Goal: Information Seeking & Learning: Find specific fact

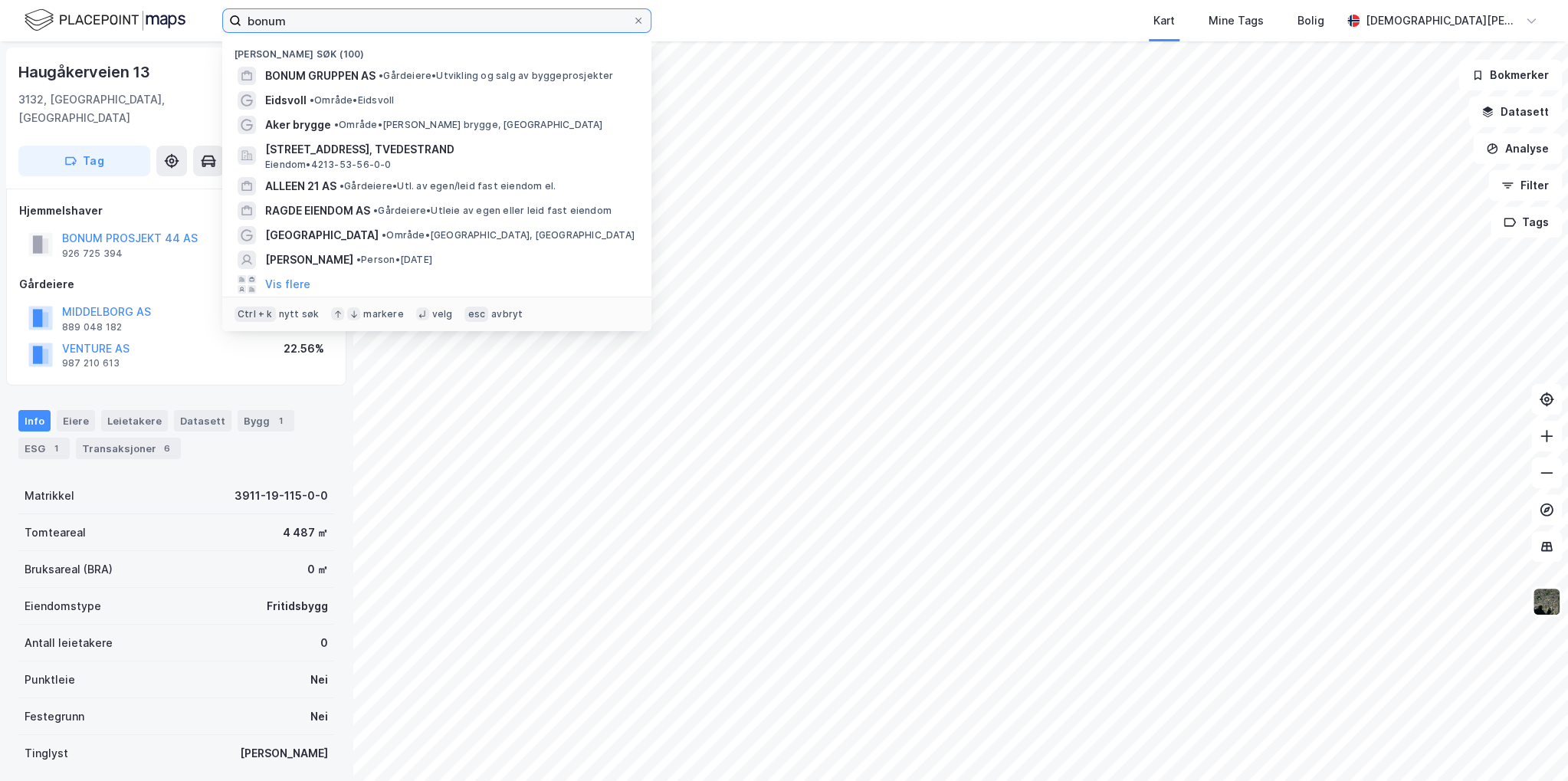
click at [307, 21] on input "bonum" at bounding box center [437, 21] width 390 height 23
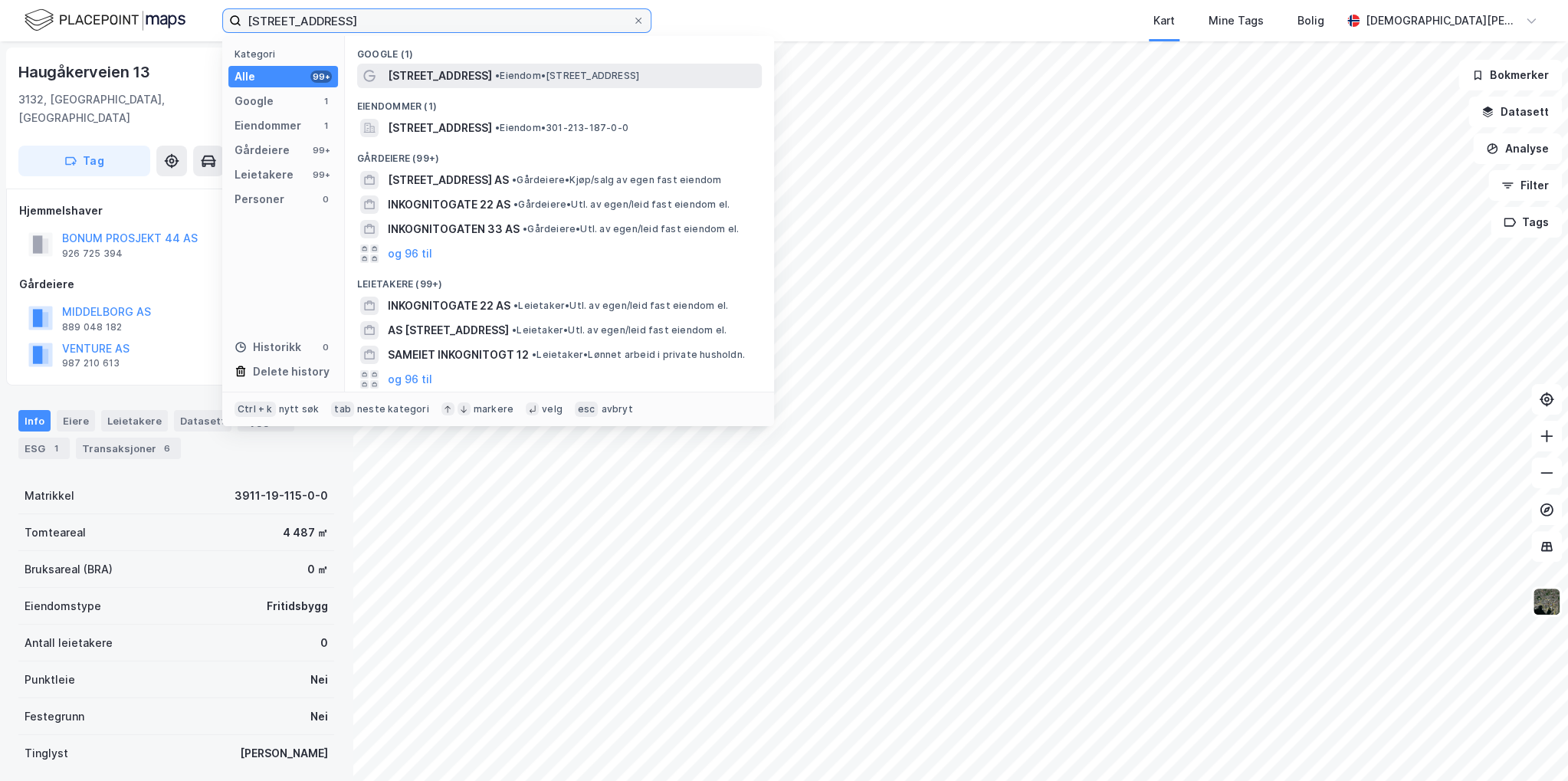
type input "[STREET_ADDRESS]"
click at [469, 64] on div "[STREET_ADDRESS] • Eiendom • [STREET_ADDRESS]" at bounding box center [560, 76] width 404 height 25
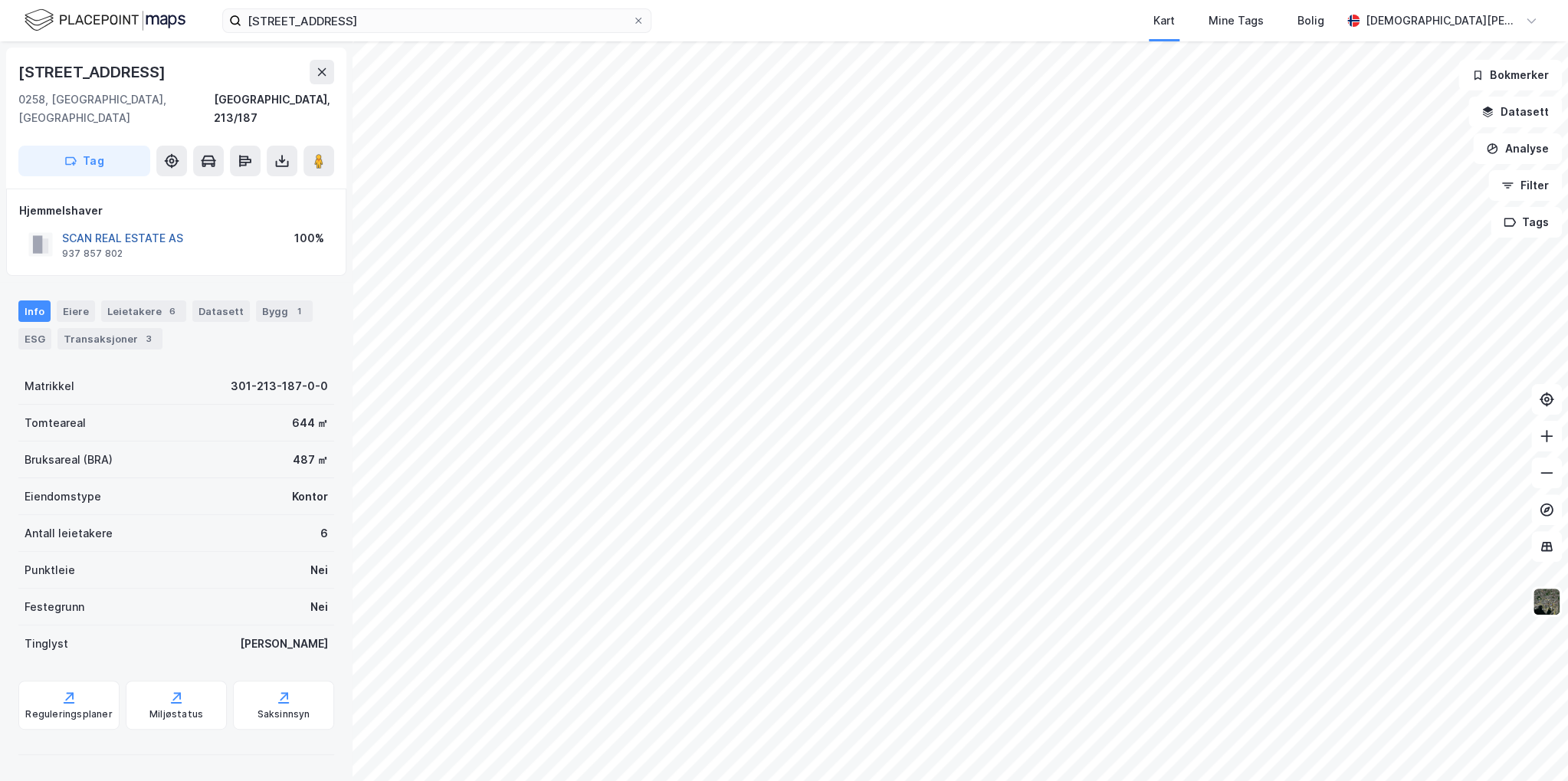
click at [0, 0] on button "SCAN REAL ESTATE AS" at bounding box center [0, 0] width 0 height 0
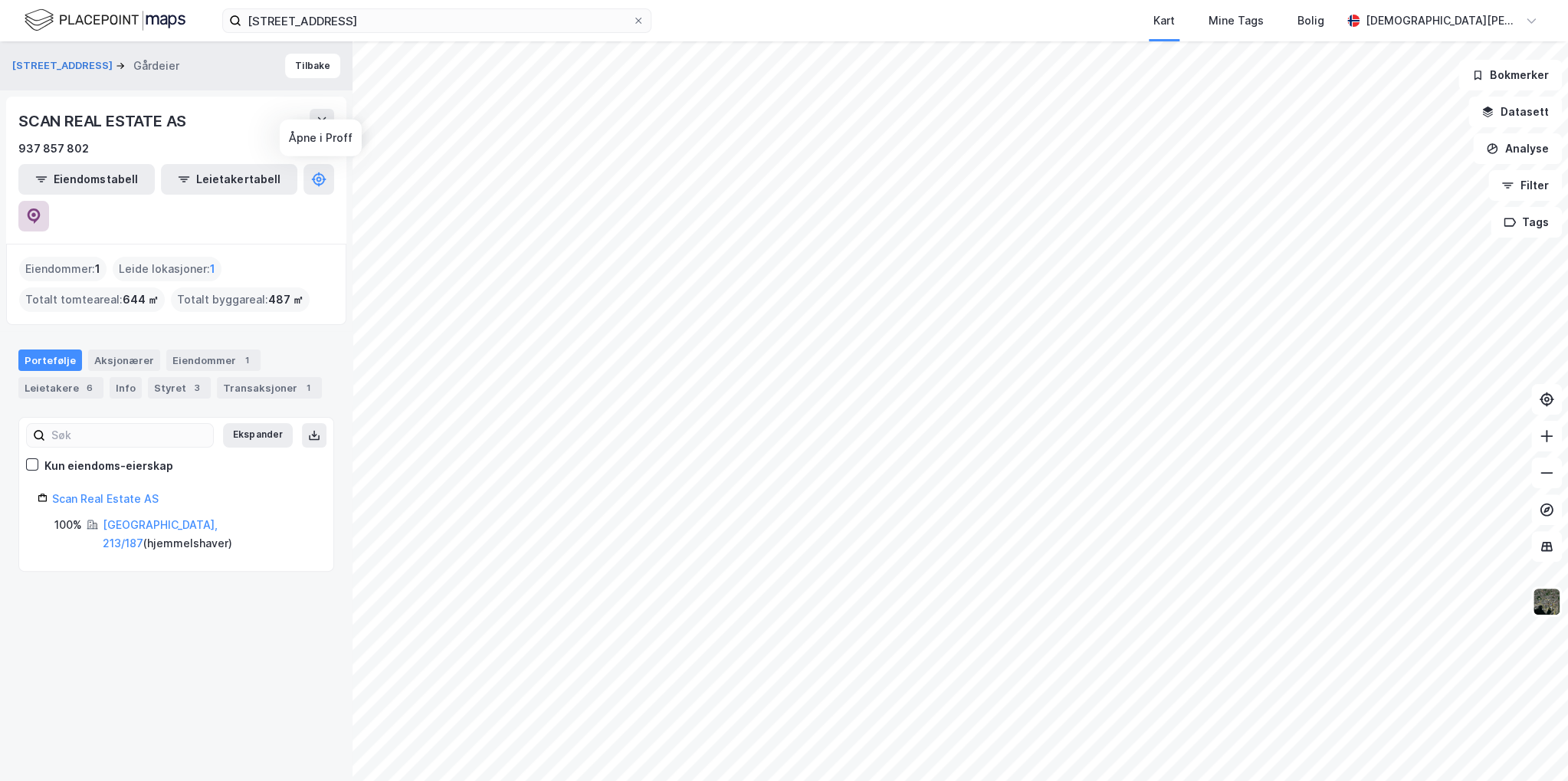
click at [49, 201] on button at bounding box center [34, 216] width 31 height 31
